Goal: Information Seeking & Learning: Find specific fact

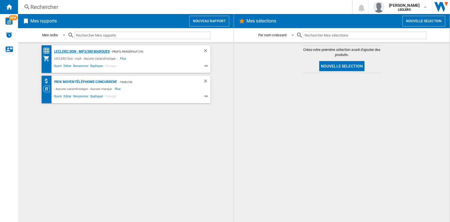
click at [83, 49] on div "LECLERC:Son - mp3/380 marques" at bounding box center [81, 51] width 57 height 7
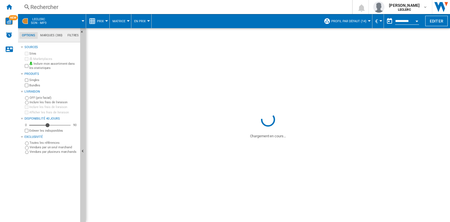
click at [55, 3] on div "Rechercher" at bounding box center [183, 7] width 307 height 8
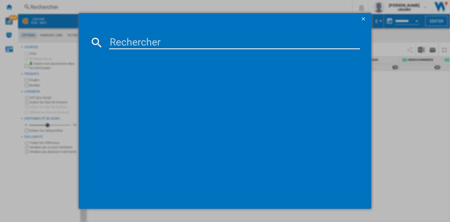
click at [124, 45] on input at bounding box center [234, 42] width 251 height 13
click at [127, 41] on input at bounding box center [234, 42] width 251 height 13
paste input "846885010167"
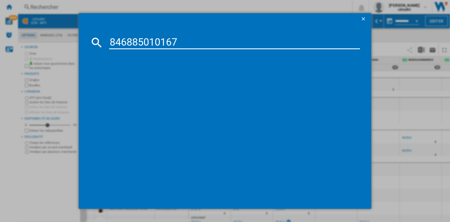
type input "846885010167"
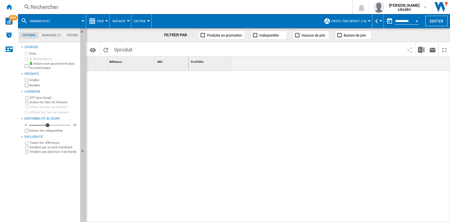
click at [93, 7] on div "Rechercher" at bounding box center [183, 7] width 307 height 8
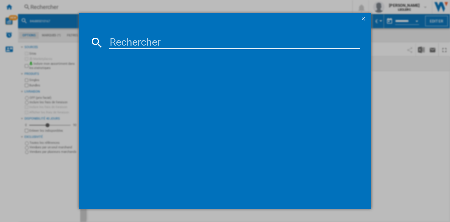
type input "846885010167"
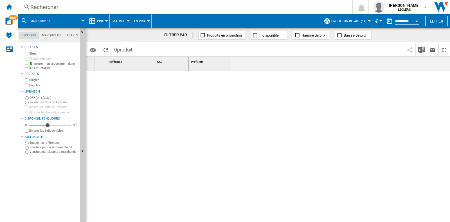
click at [73, 7] on div "Rechercher" at bounding box center [183, 7] width 307 height 8
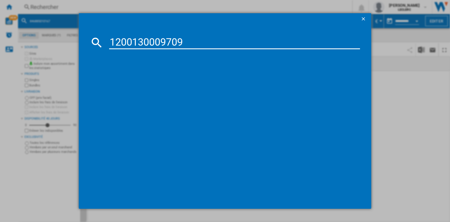
type input "1200130009709"
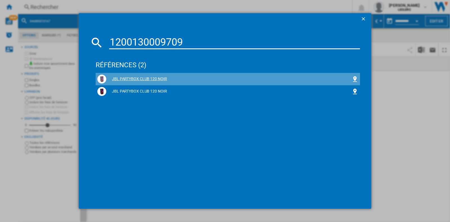
click at [152, 78] on div "JBL PARTYBOX CLUB 120 NOIR" at bounding box center [228, 79] width 245 height 6
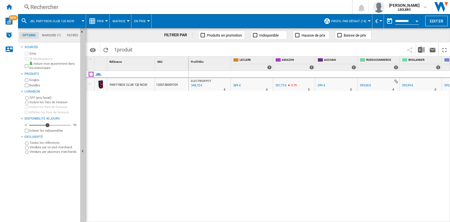
click at [78, 7] on div "Rechercher" at bounding box center [183, 7] width 307 height 8
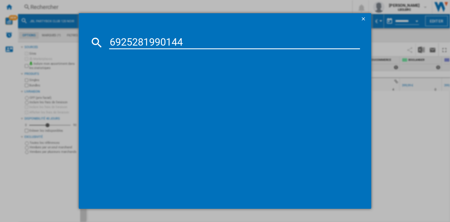
type input "6925281990144"
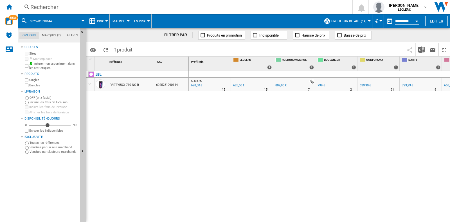
click at [99, 17] on button "Prix" at bounding box center [102, 21] width 10 height 14
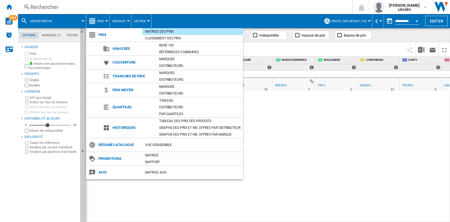
click at [129, 126] on span "Historiques" at bounding box center [133, 128] width 47 height 8
click at [170, 118] on div "Tableau des prix des produits" at bounding box center [199, 121] width 87 height 7
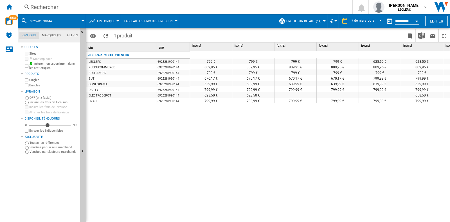
click at [114, 23] on button "Historique" at bounding box center [107, 21] width 21 height 14
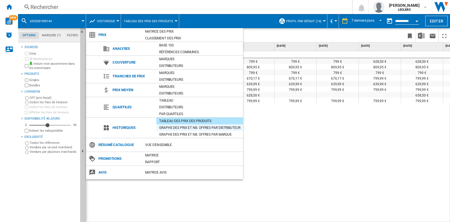
click at [190, 127] on div "Graphe des prix et nb. offres par distributeur" at bounding box center [199, 128] width 87 height 6
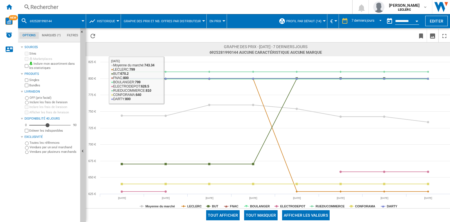
click at [73, 5] on div "Rechercher" at bounding box center [183, 7] width 307 height 8
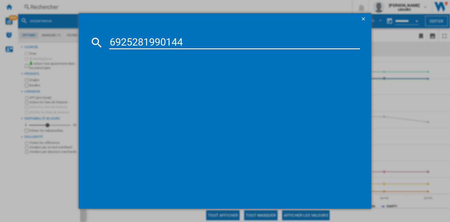
type input "6925281990144"
